Goal: Check status

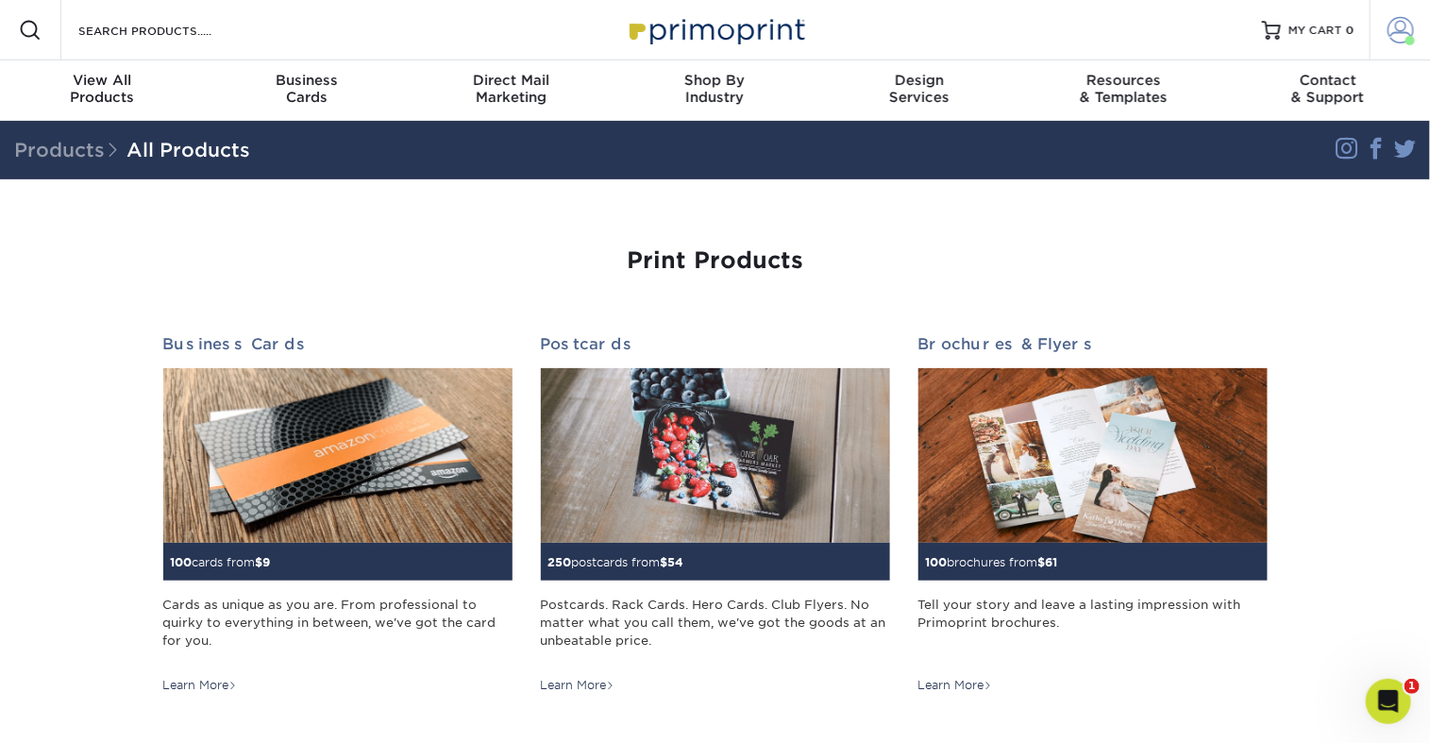
click at [1391, 43] on span at bounding box center [1401, 30] width 26 height 26
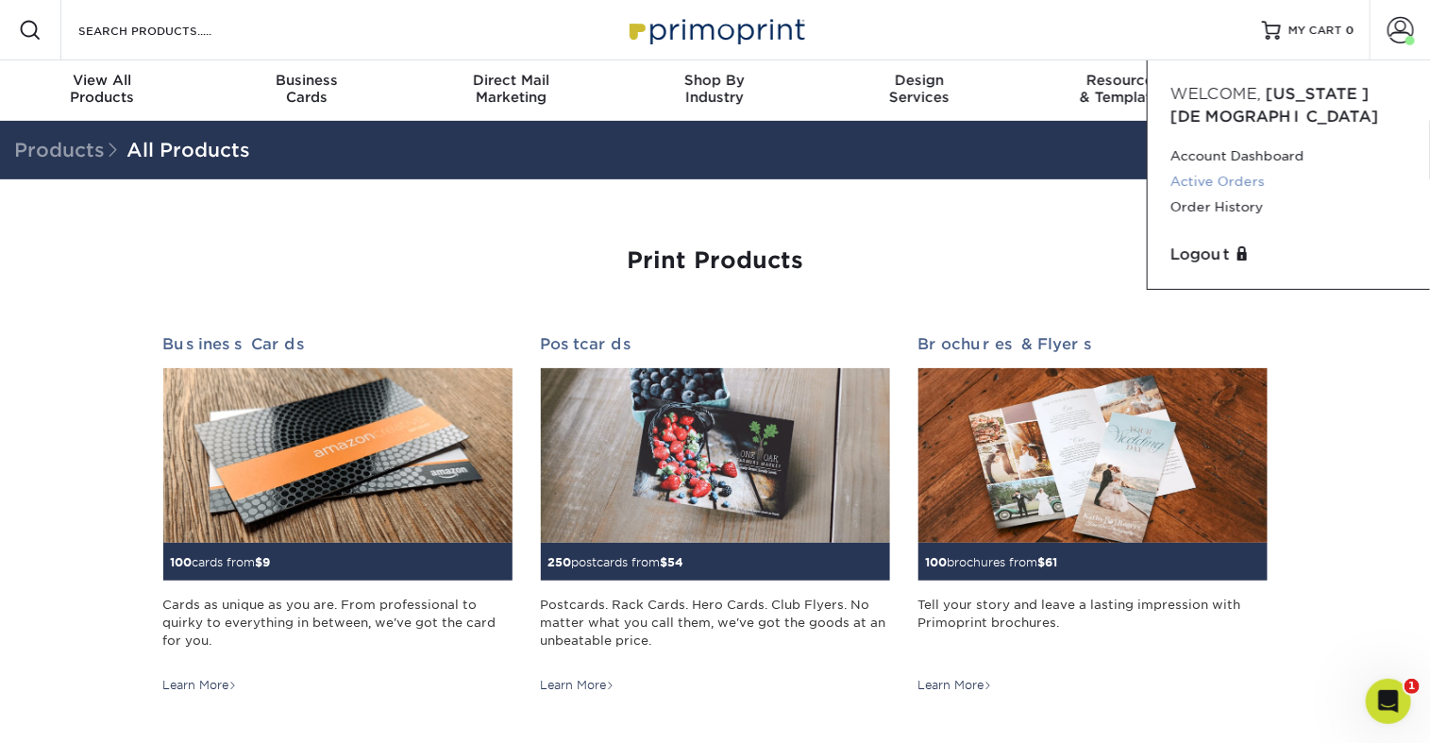
click at [1247, 194] on link "Active Orders" at bounding box center [1289, 181] width 237 height 25
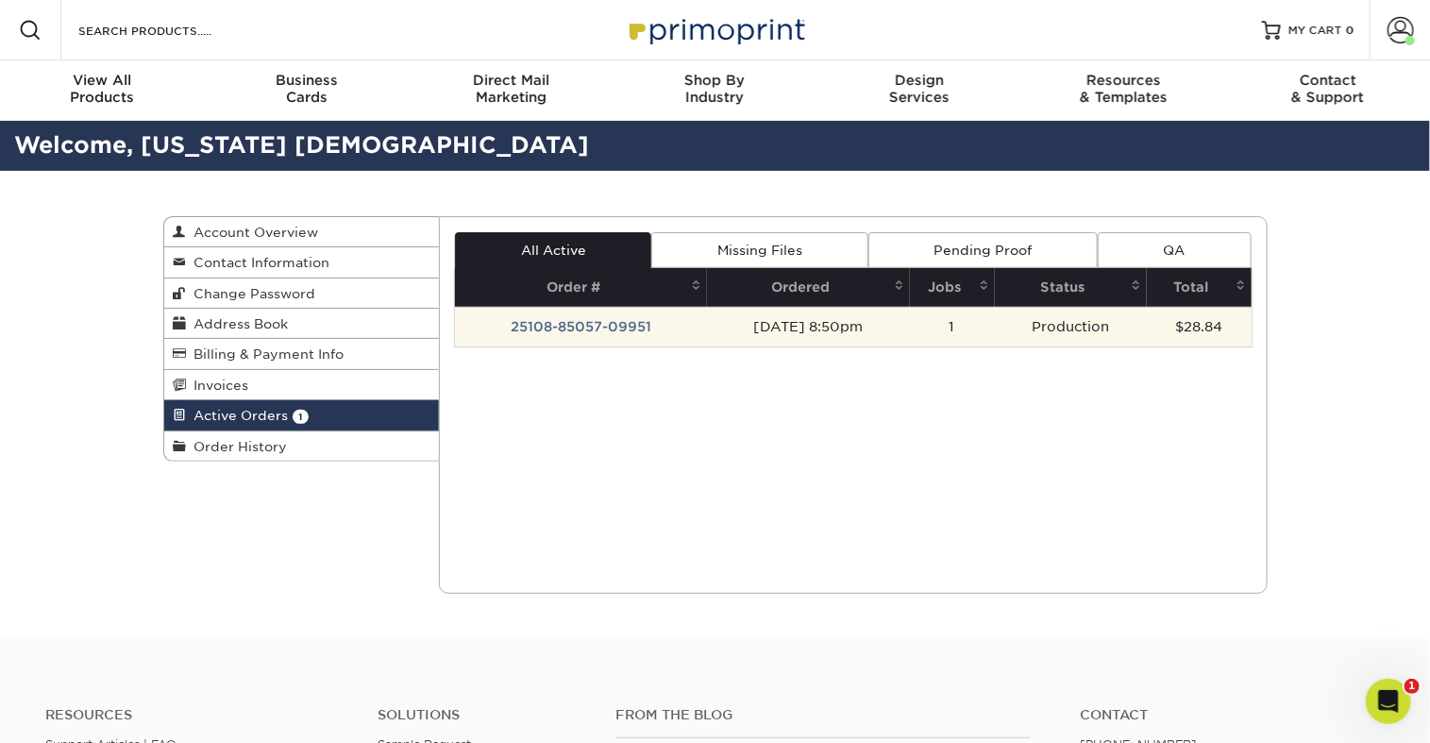
click at [625, 346] on td "25108-85057-09951" at bounding box center [581, 327] width 252 height 40
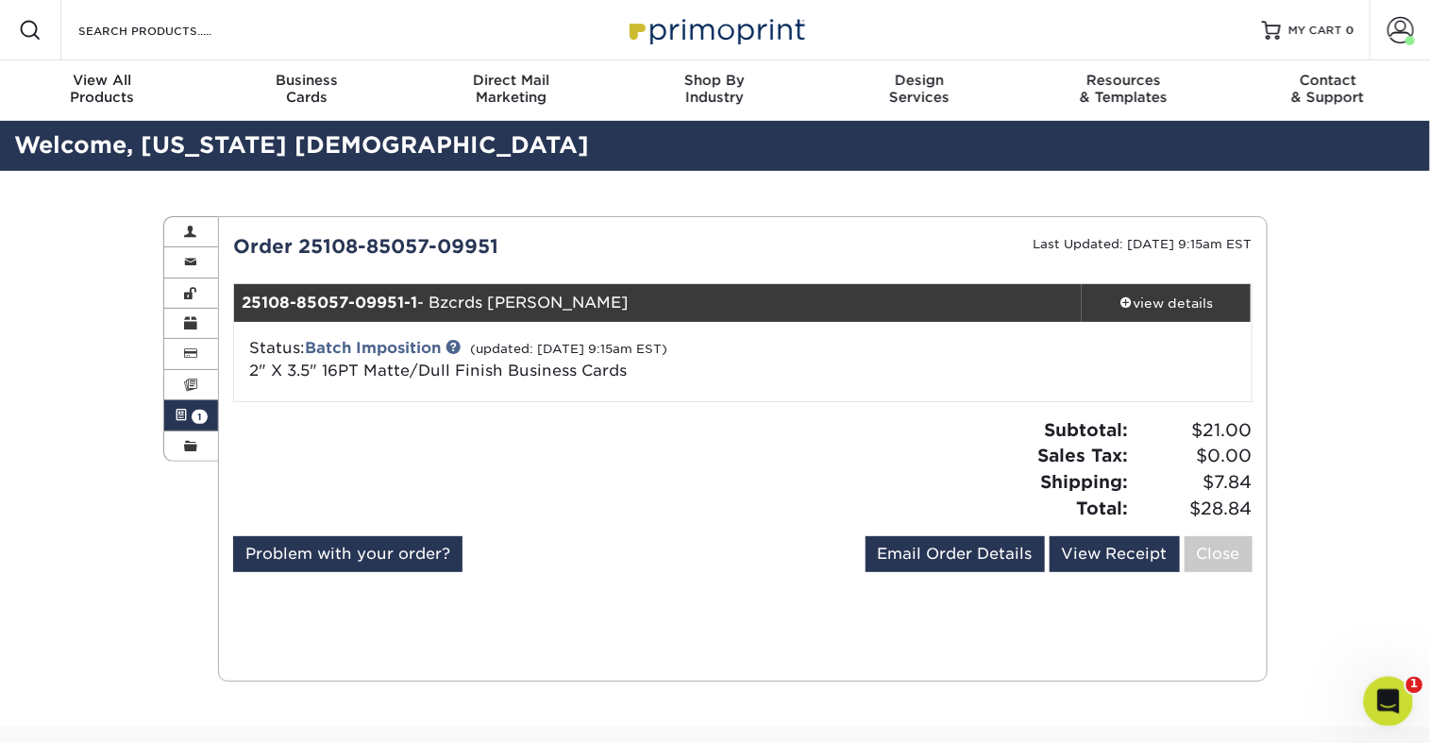
click at [1392, 688] on icon "Open Intercom Messenger" at bounding box center [1386, 699] width 31 height 31
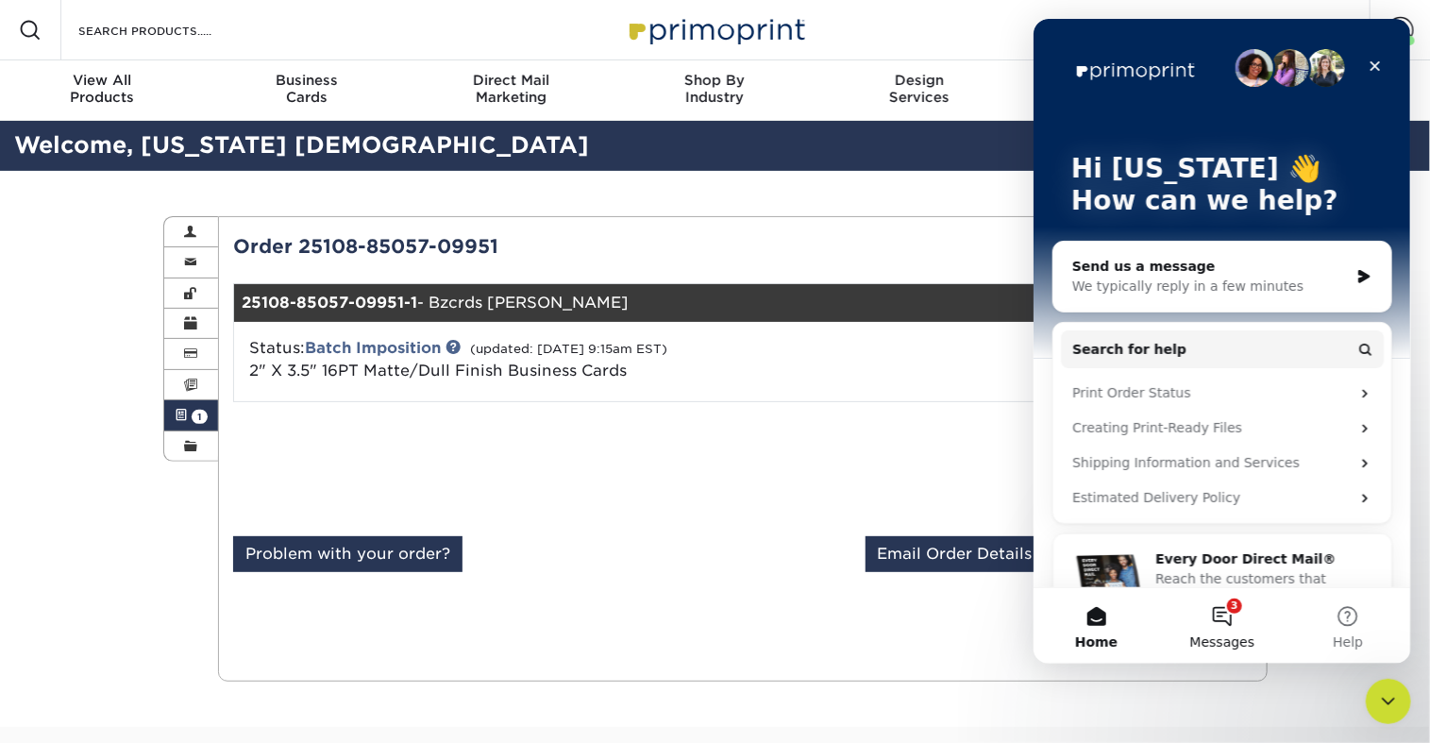
click at [1223, 626] on button "3 Messages" at bounding box center [1221, 626] width 126 height 76
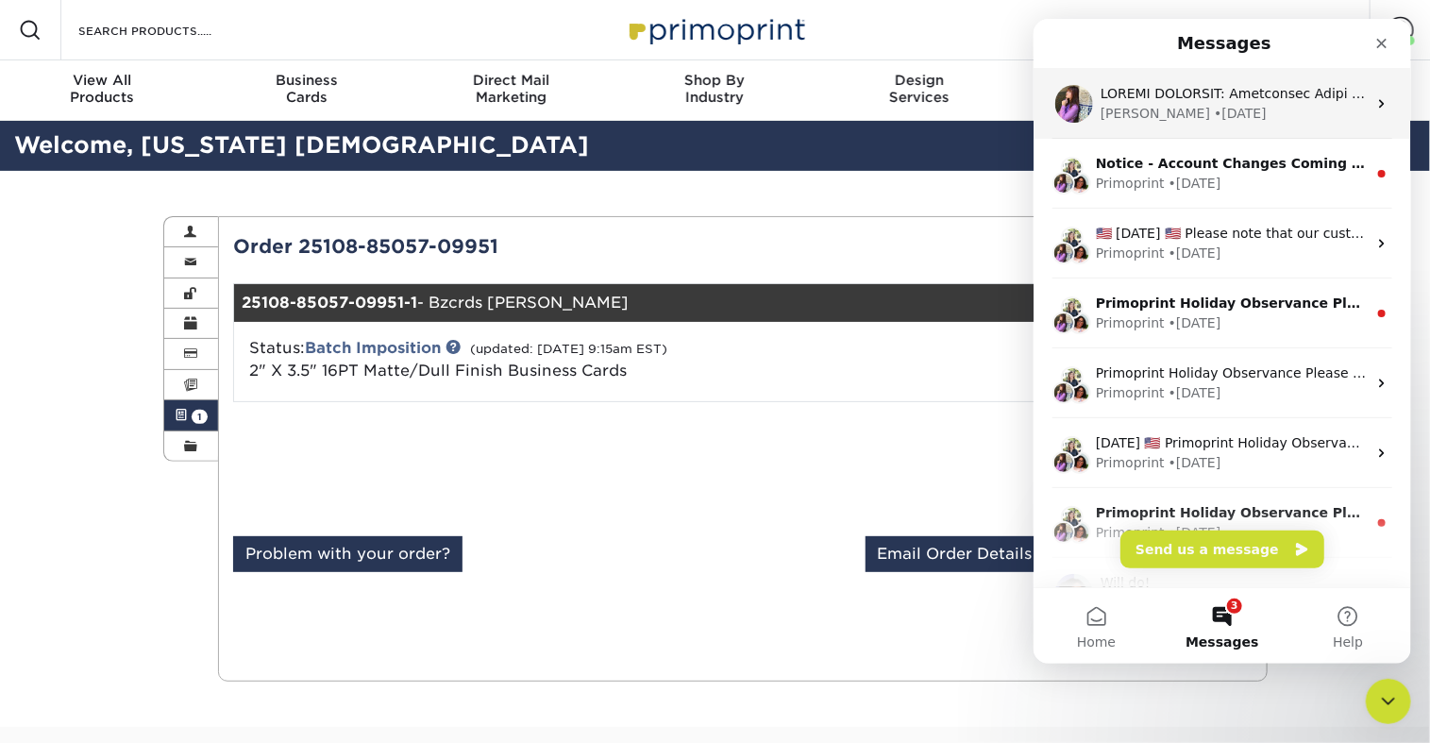
click at [1205, 104] on div "[PERSON_NAME] • [DATE]" at bounding box center [1233, 114] width 266 height 20
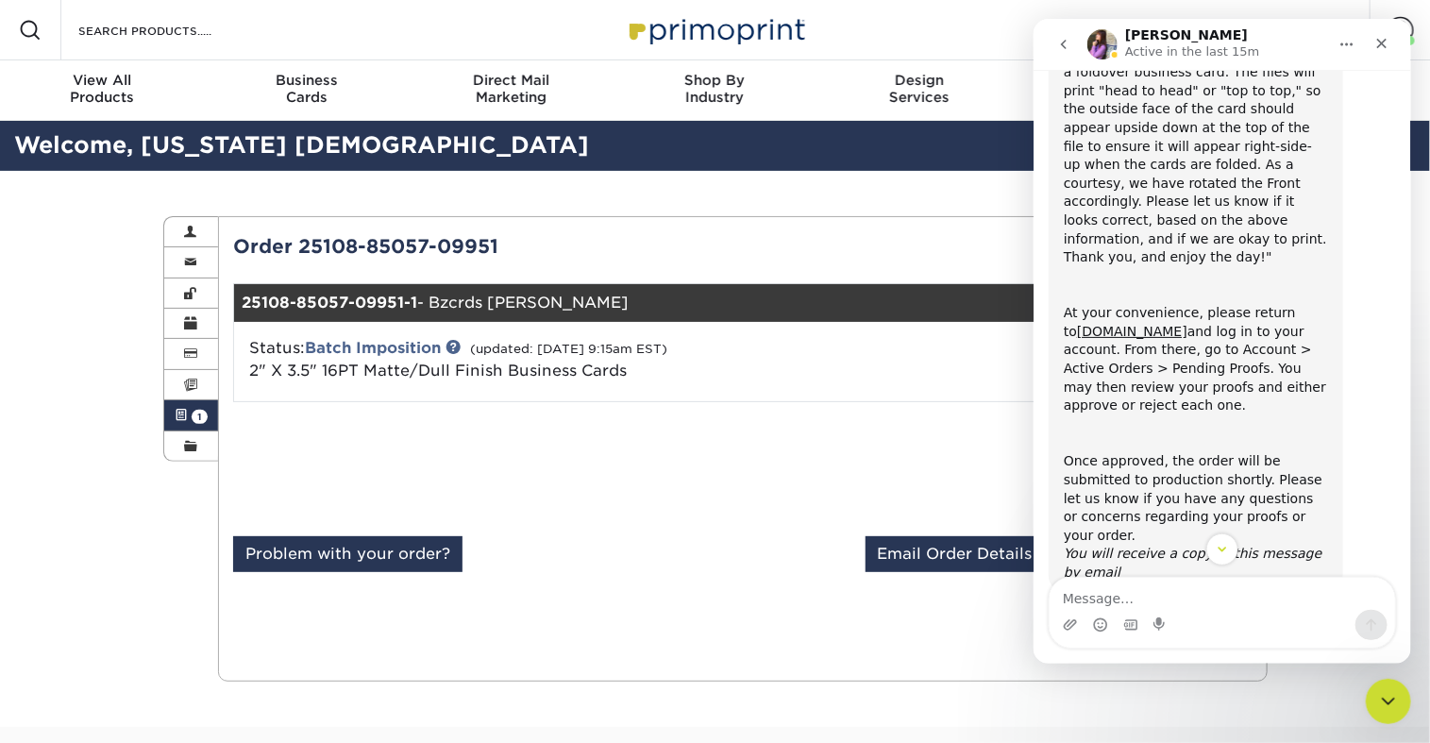
scroll to position [250, 0]
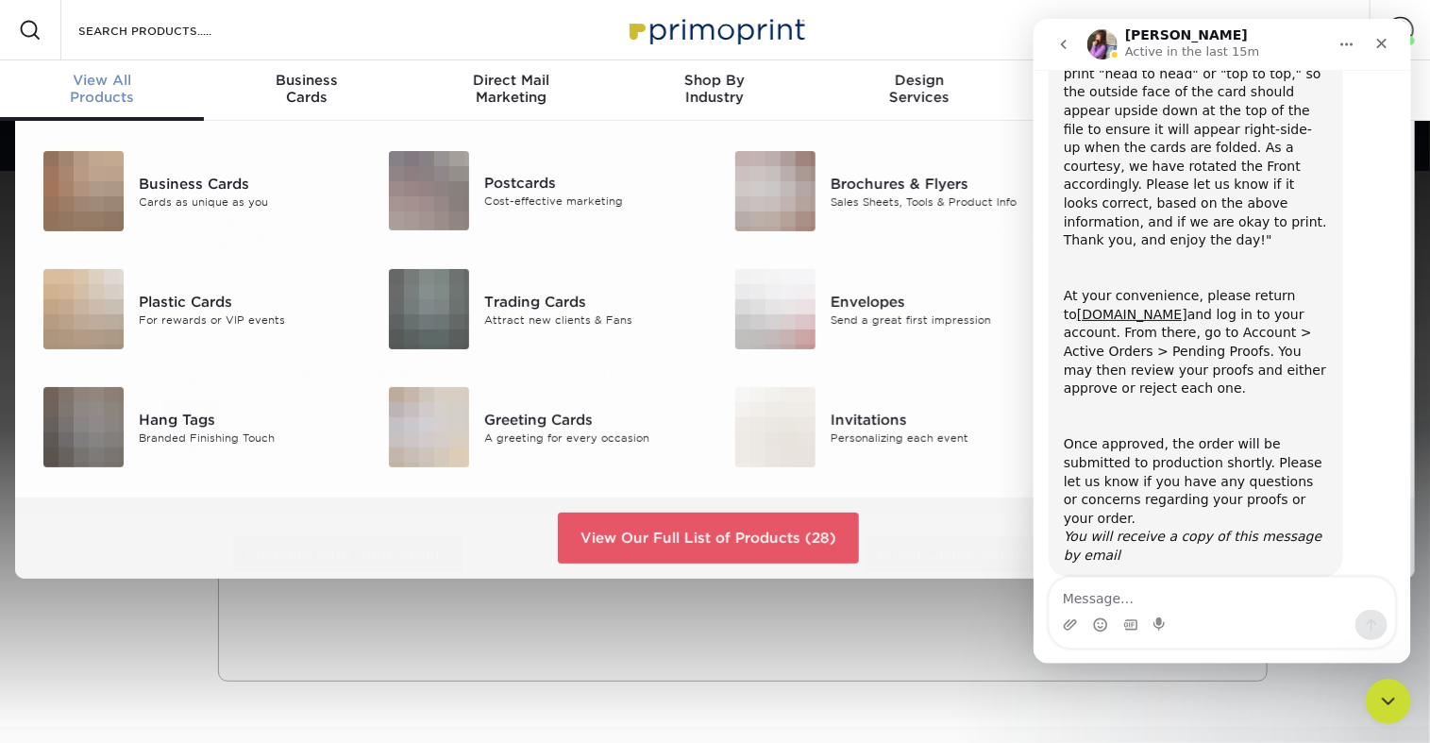
click at [193, 106] on div "View All Products" at bounding box center [102, 89] width 204 height 34
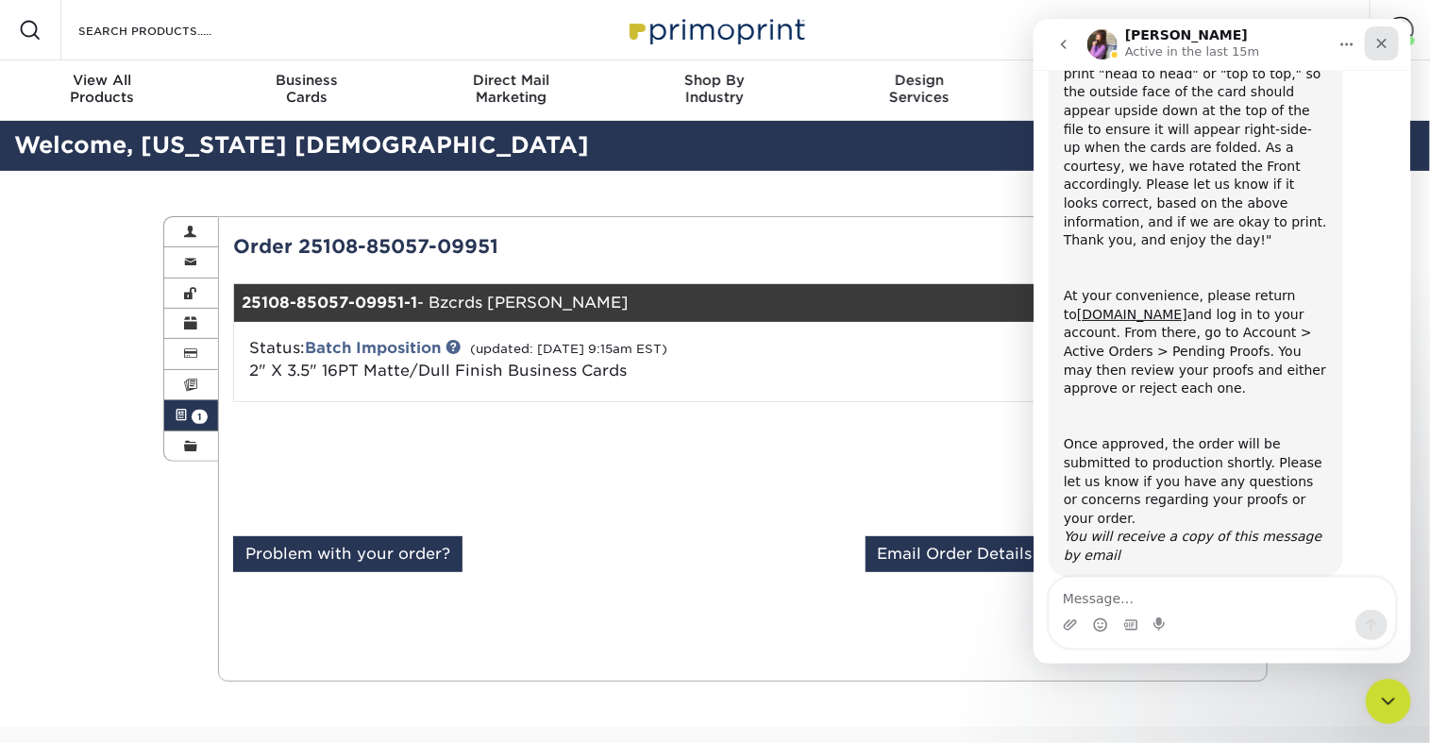
click at [1390, 39] on div "Close" at bounding box center [1381, 43] width 34 height 34
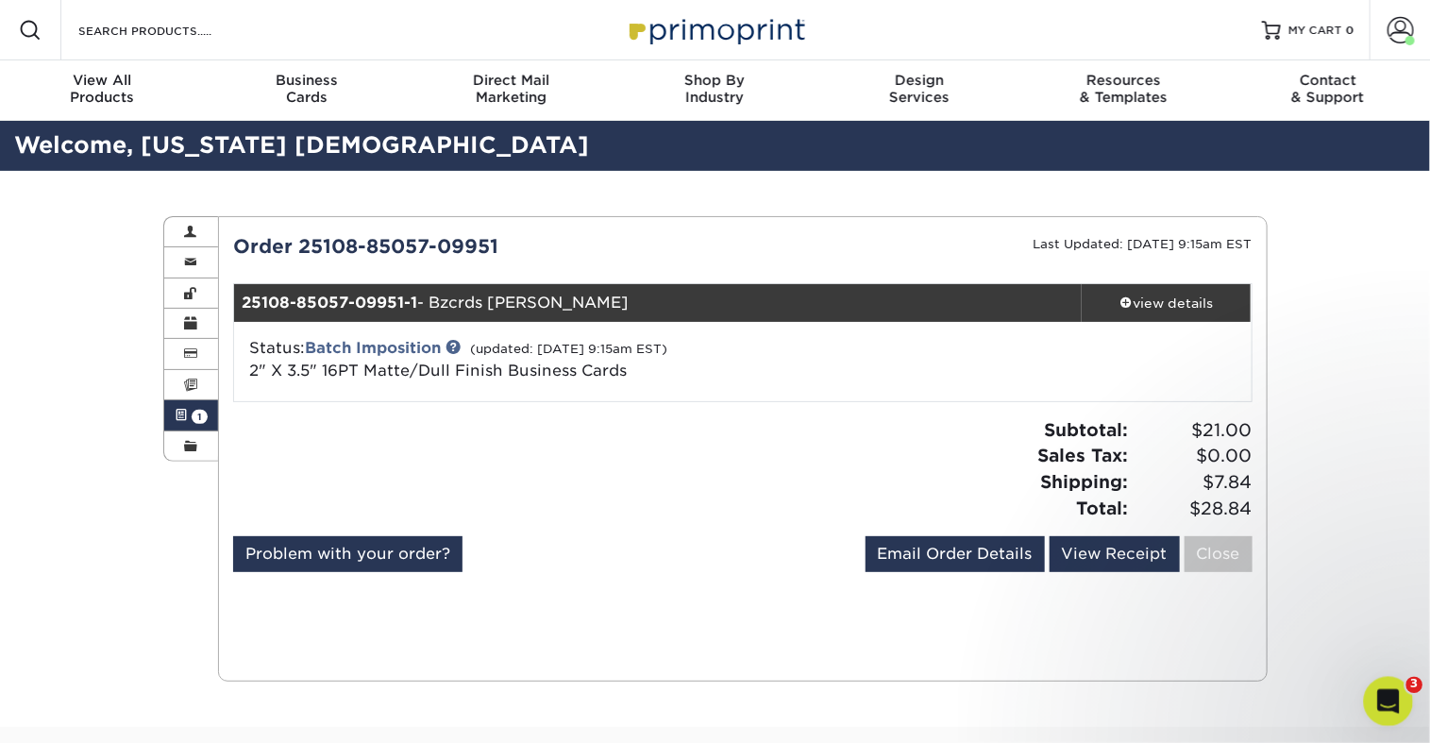
click at [1394, 693] on icon "Open Intercom Messenger" at bounding box center [1386, 699] width 31 height 31
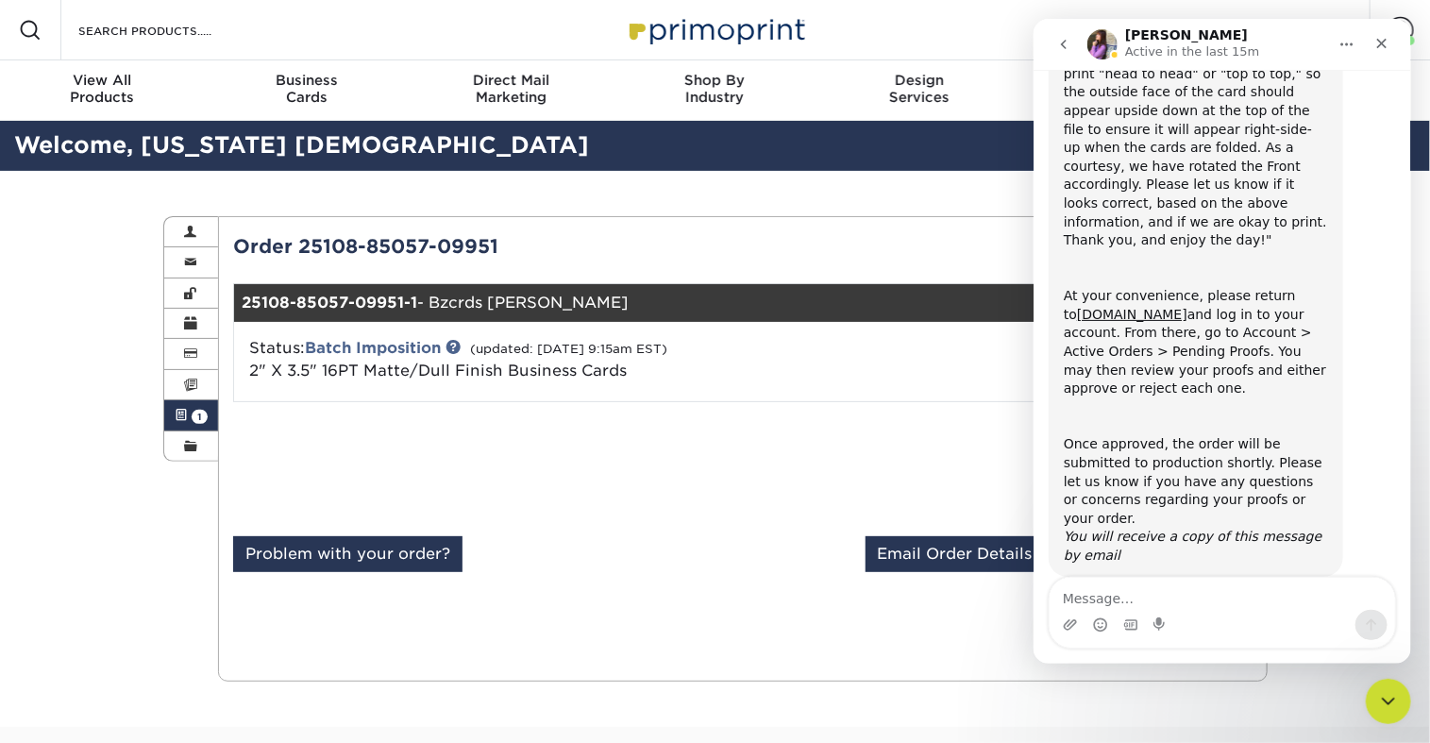
click at [1059, 50] on icon "go back" at bounding box center [1063, 44] width 15 height 15
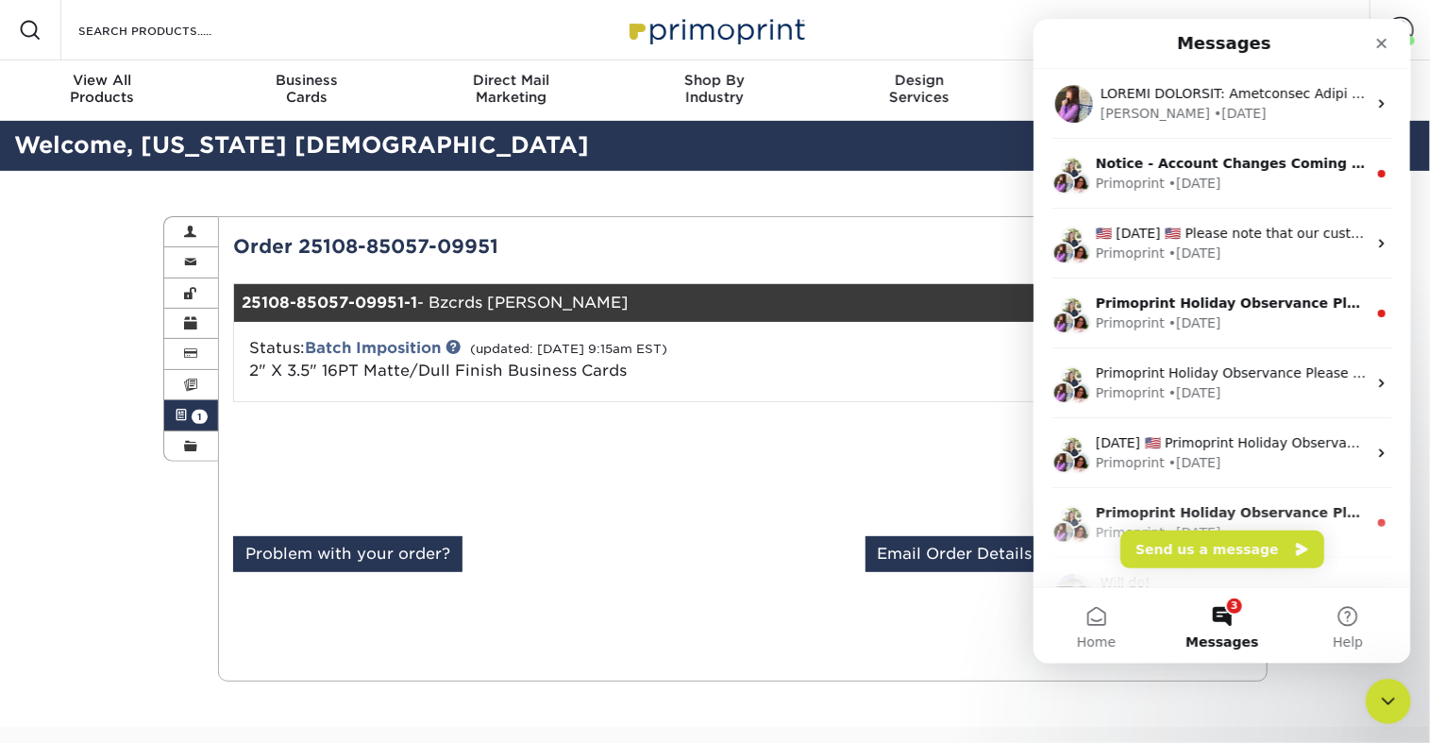
scroll to position [0, 0]
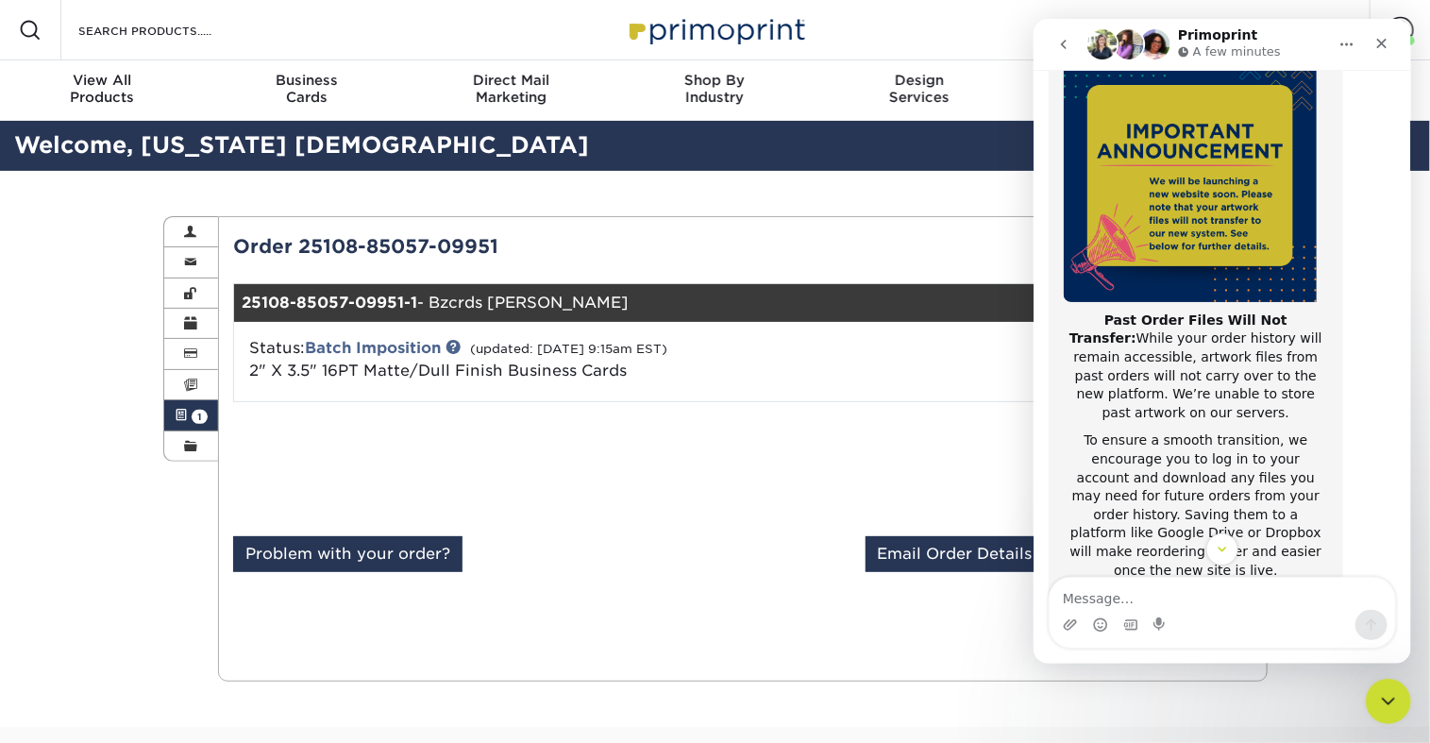
scroll to position [273, 0]
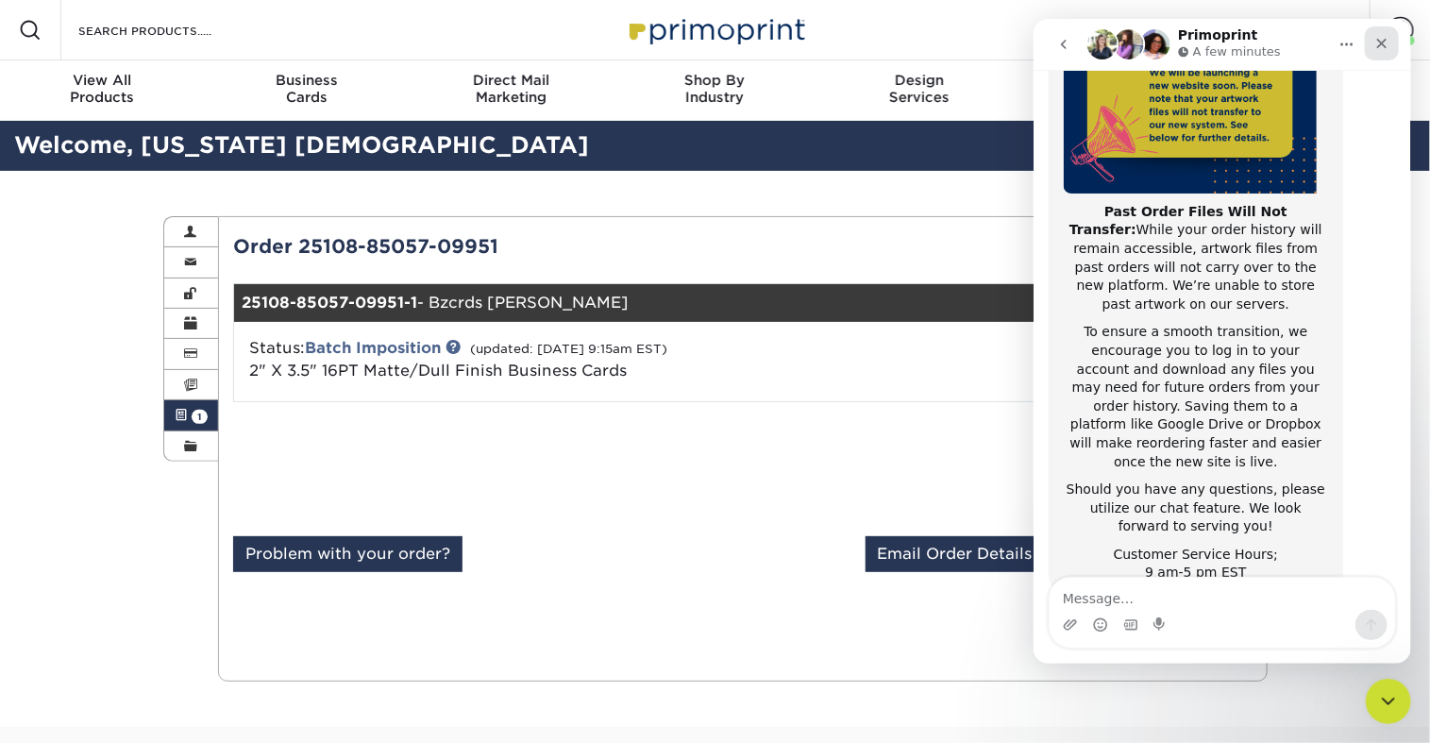
click at [1374, 47] on icon "Close" at bounding box center [1381, 43] width 15 height 15
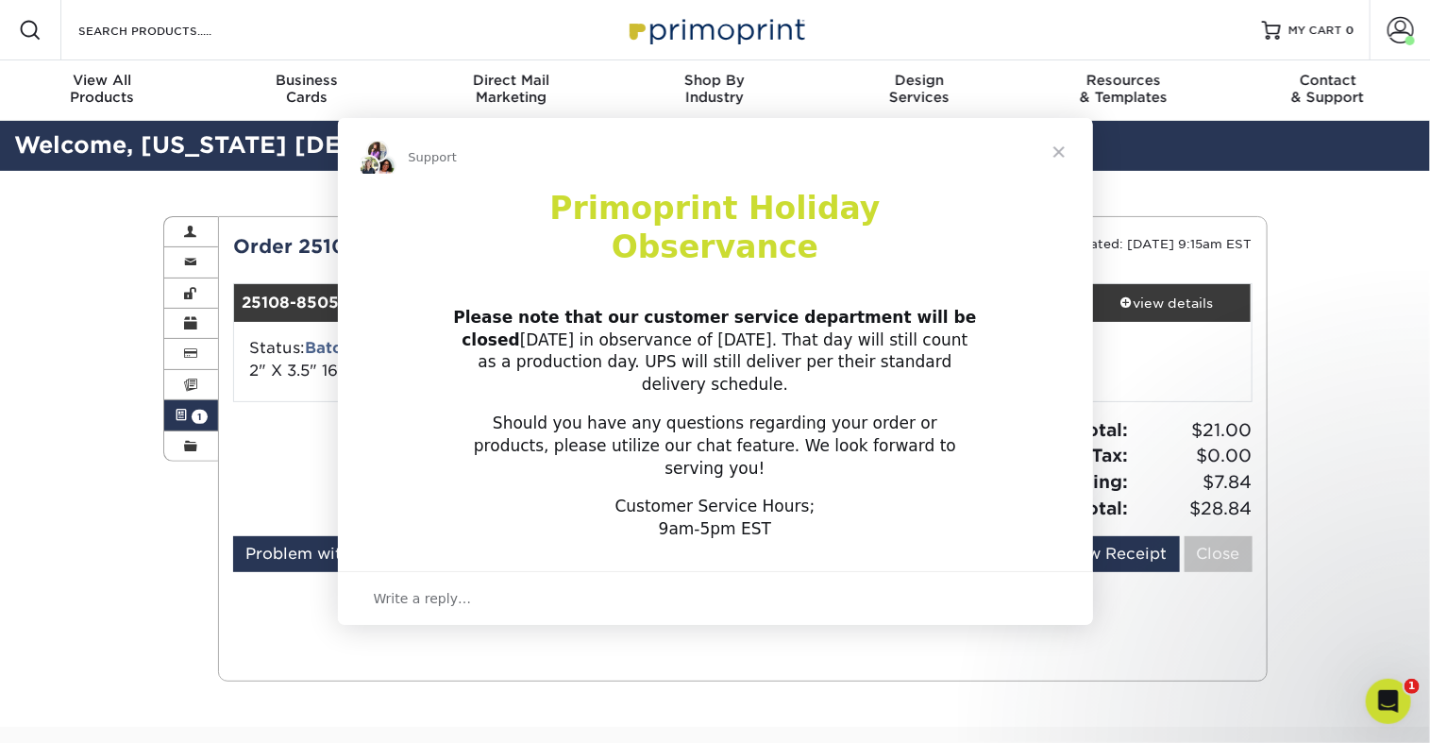
scroll to position [0, 0]
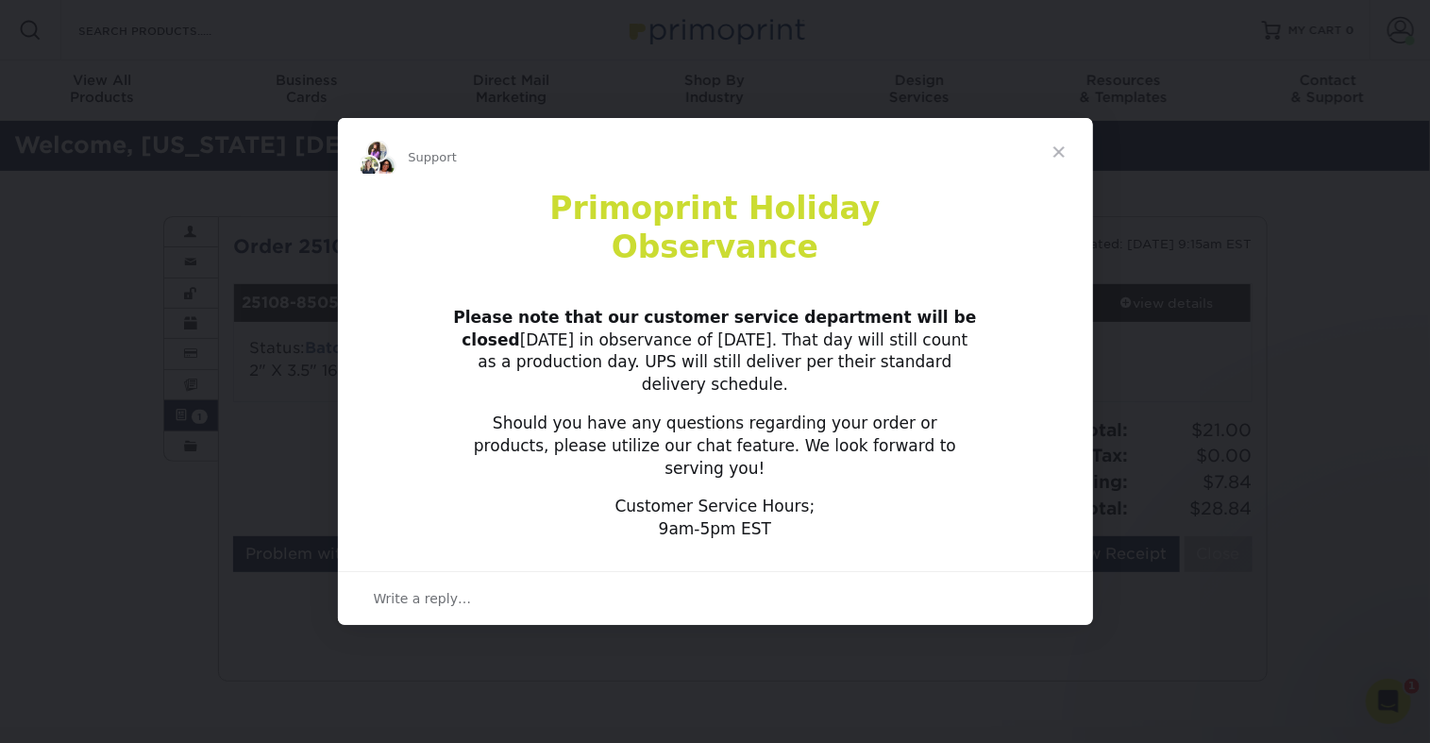
click at [1061, 183] on span "Close" at bounding box center [1059, 152] width 68 height 68
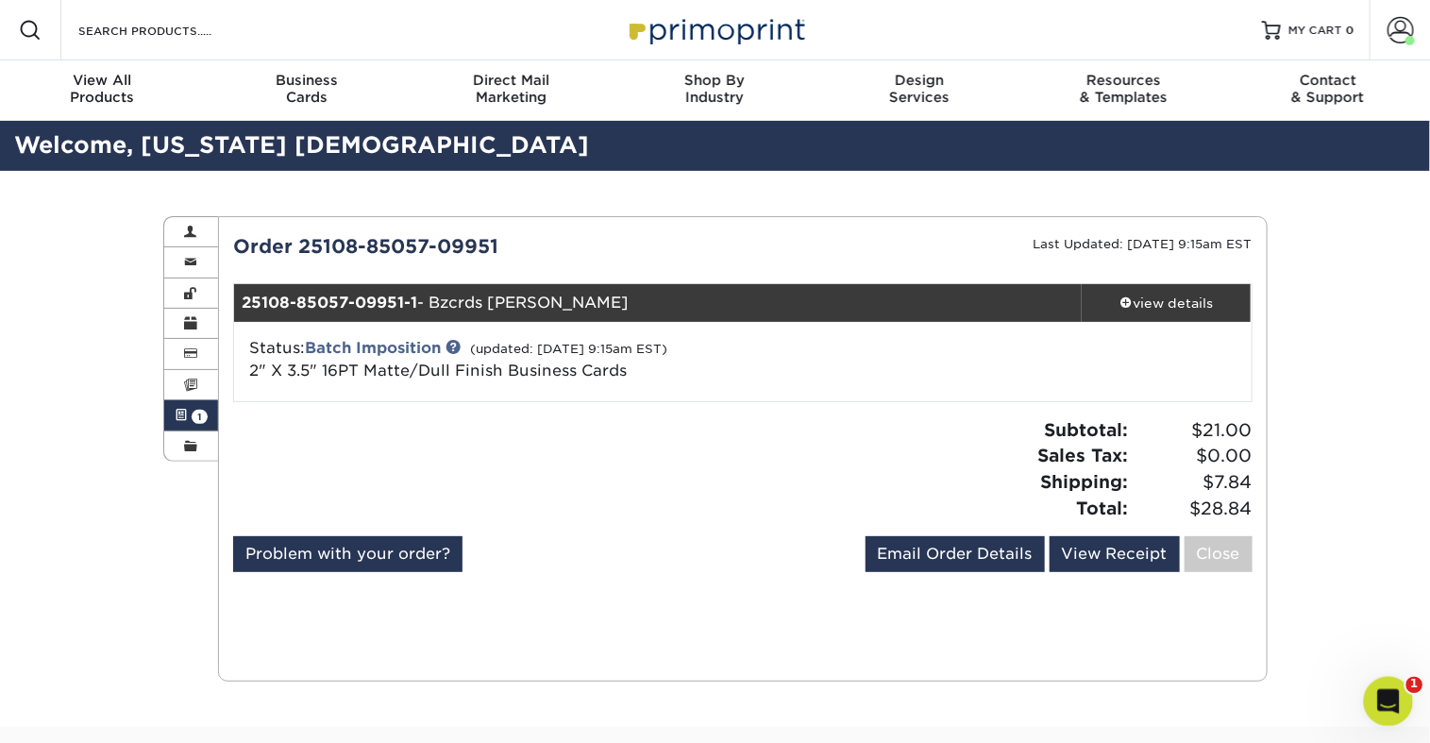
click at [1389, 702] on icon "Open Intercom Messenger" at bounding box center [1386, 699] width 31 height 31
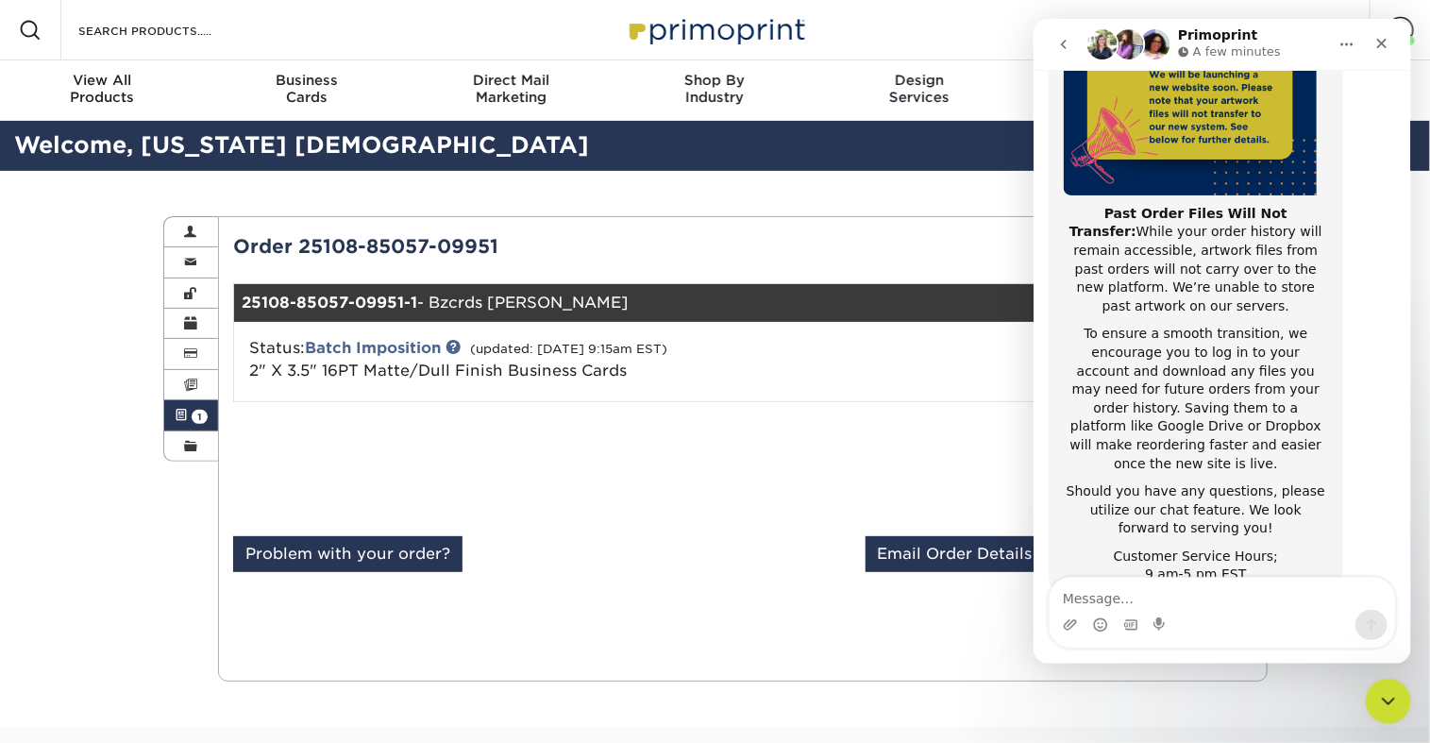
scroll to position [273, 0]
click at [1385, 41] on icon "Close" at bounding box center [1381, 43] width 15 height 15
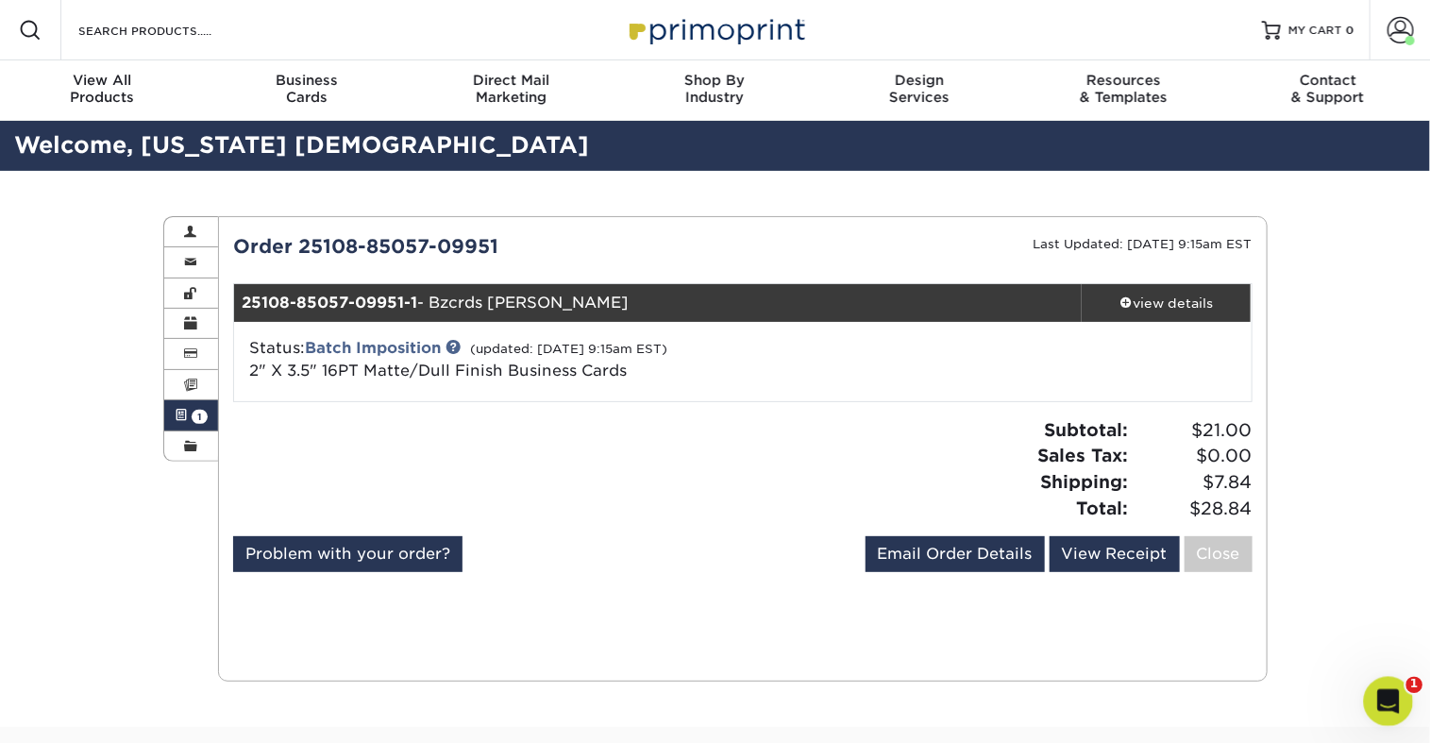
click at [1397, 696] on icon "Open Intercom Messenger" at bounding box center [1386, 699] width 31 height 31
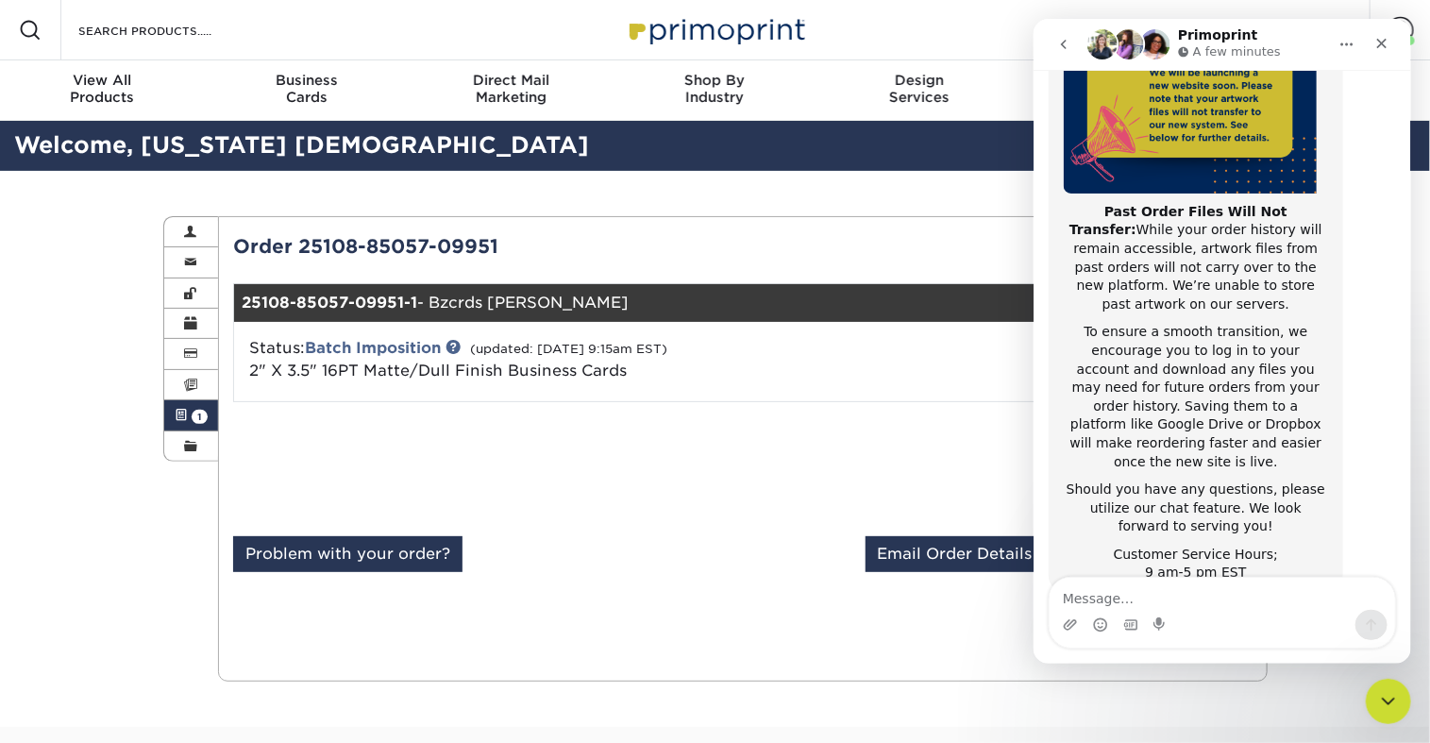
click at [1059, 50] on icon "go back" at bounding box center [1063, 44] width 15 height 15
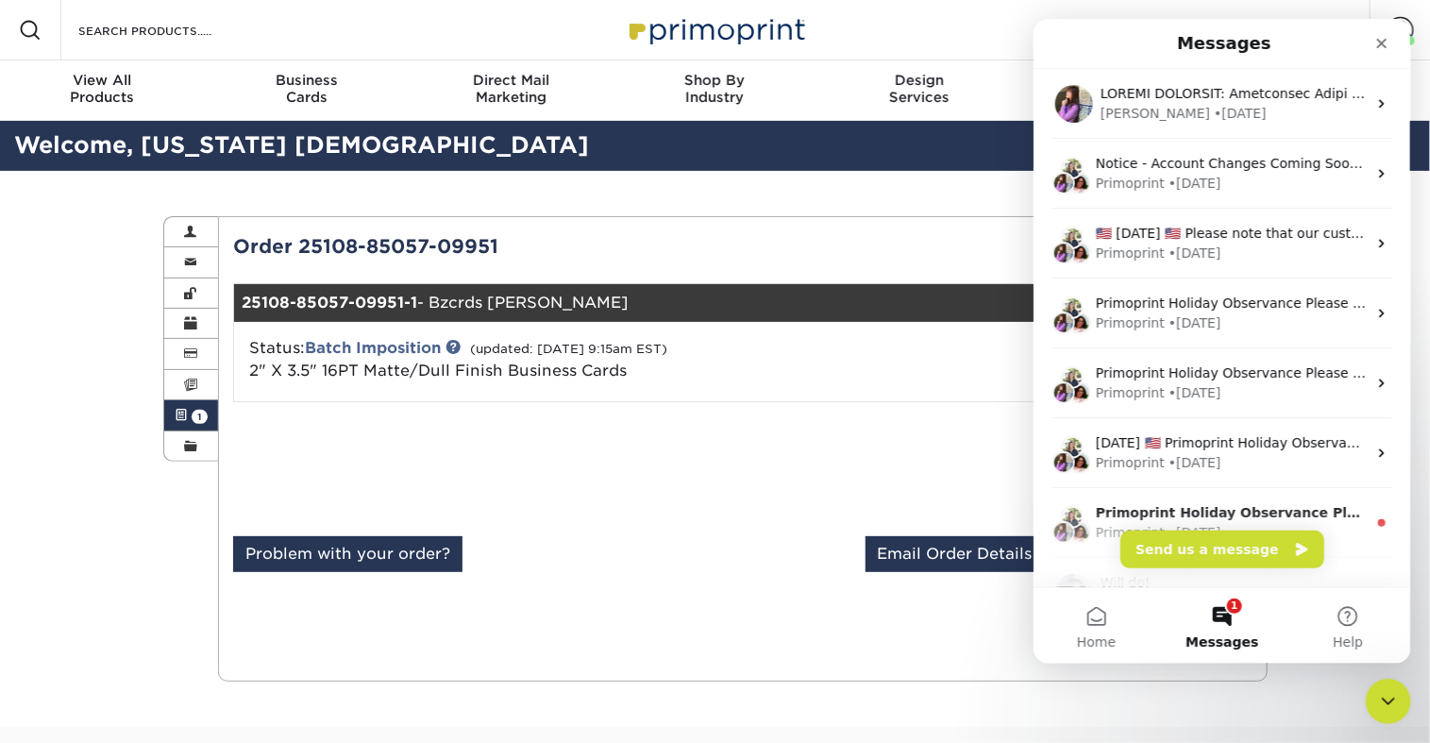
scroll to position [0, 0]
click at [1217, 529] on div "• [DATE]" at bounding box center [1194, 533] width 53 height 20
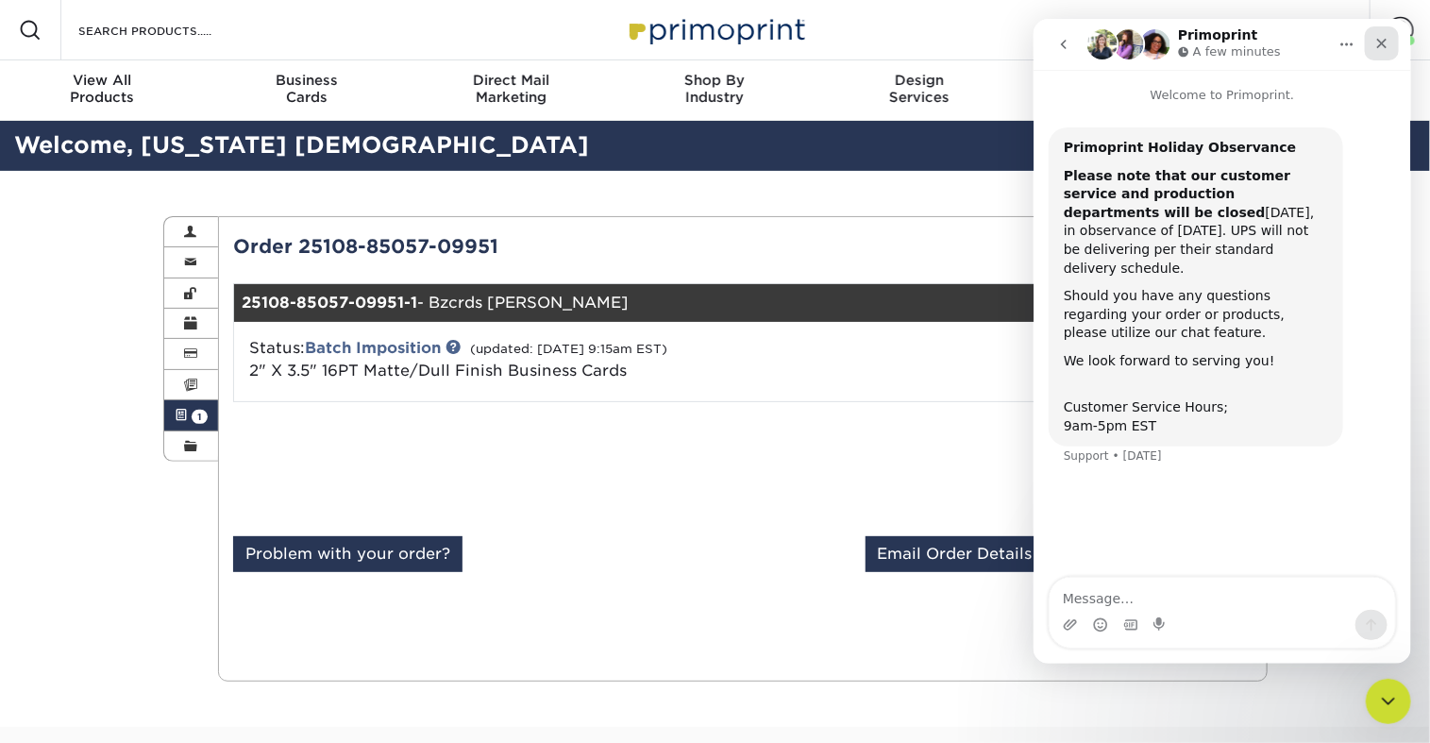
click at [1381, 36] on icon "Close" at bounding box center [1381, 43] width 15 height 15
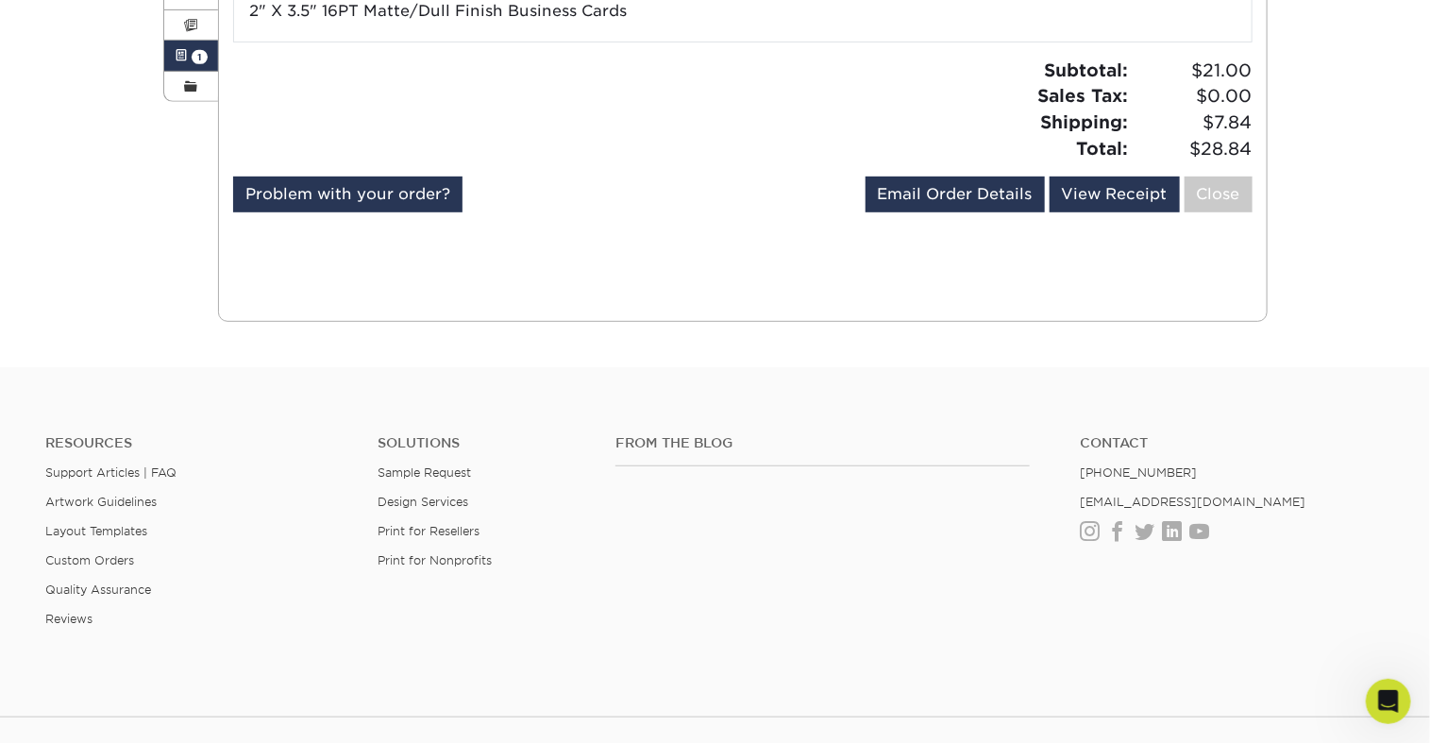
scroll to position [380, 0]
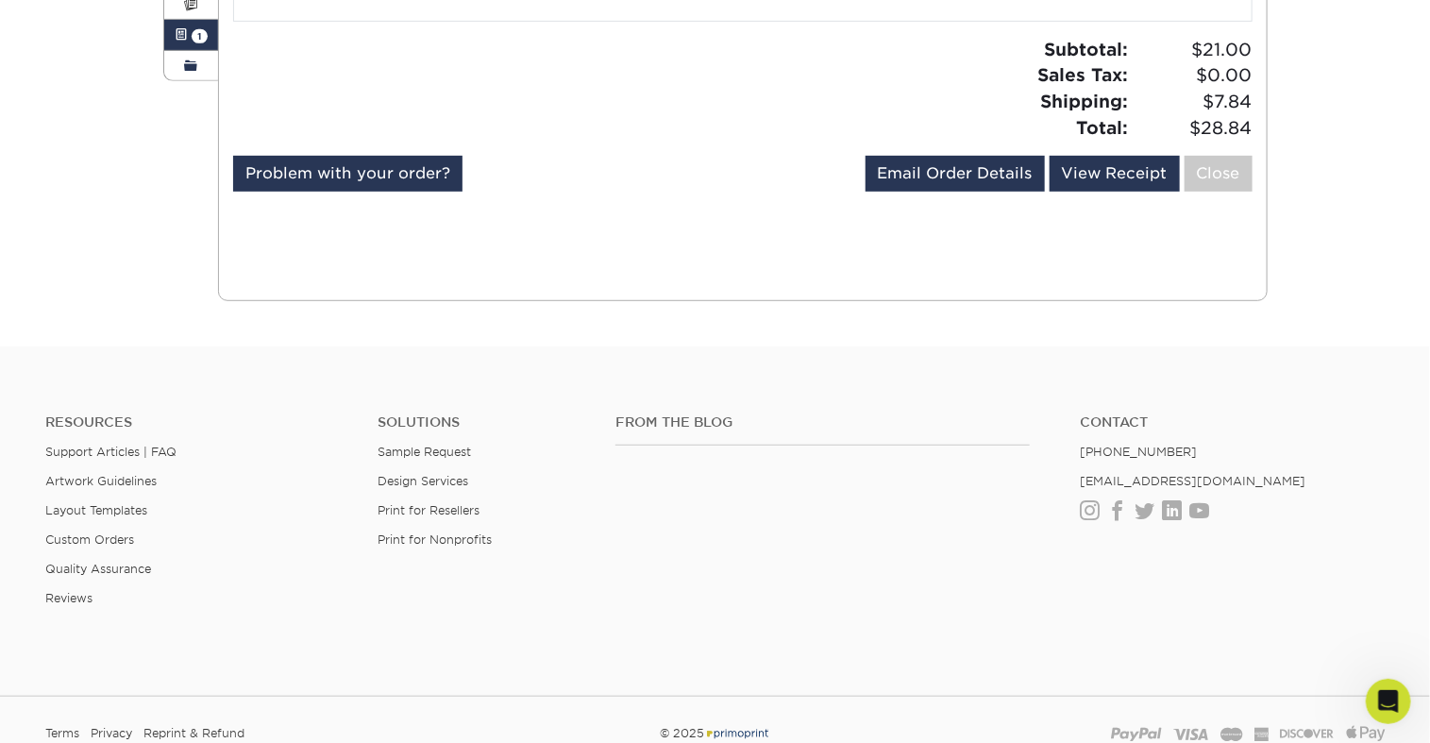
click at [185, 74] on span at bounding box center [190, 66] width 13 height 15
